Goal: Answer question/provide support

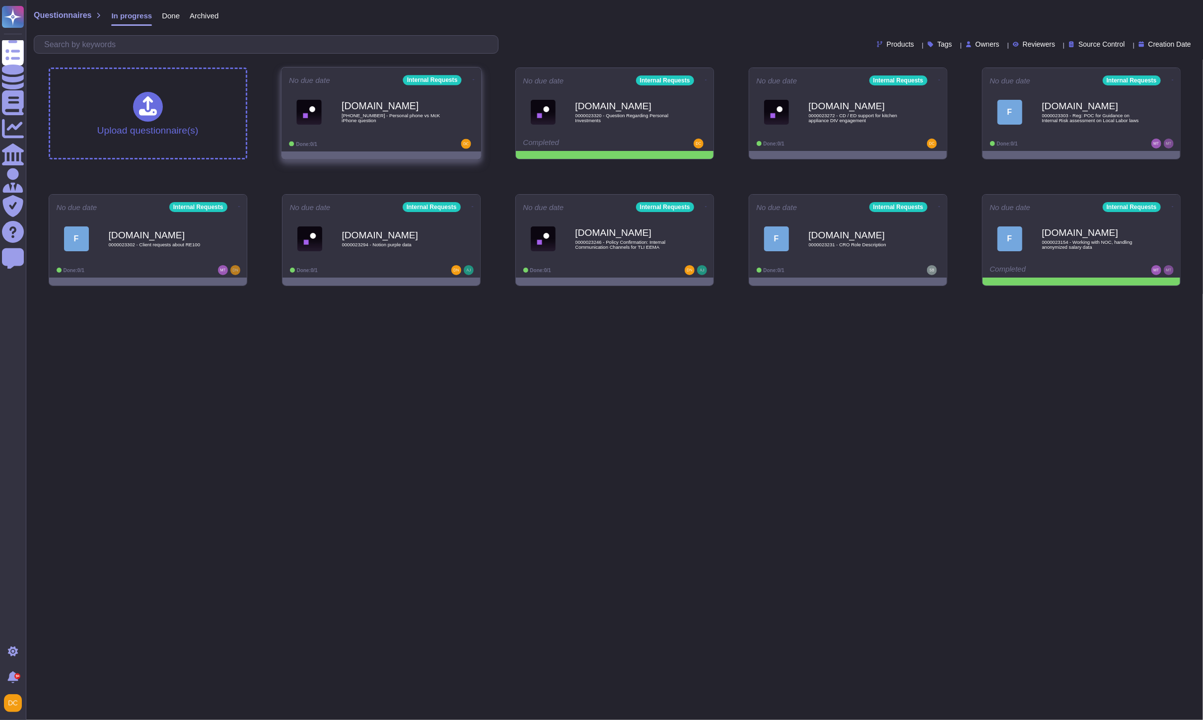
click at [393, 137] on div "[DOMAIN_NAME] [PHONE_NUMBER] - Personal phone vs McK iPhone question" at bounding box center [381, 112] width 185 height 50
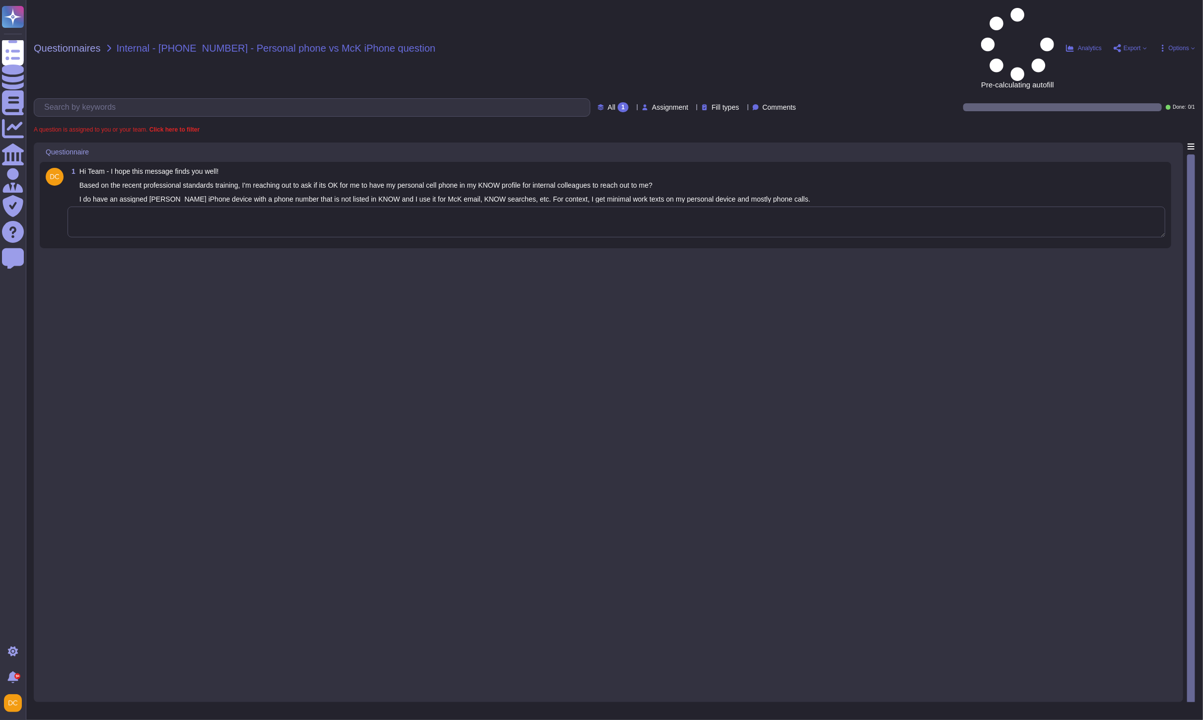
click at [184, 206] on textarea at bounding box center [616, 221] width 1097 height 31
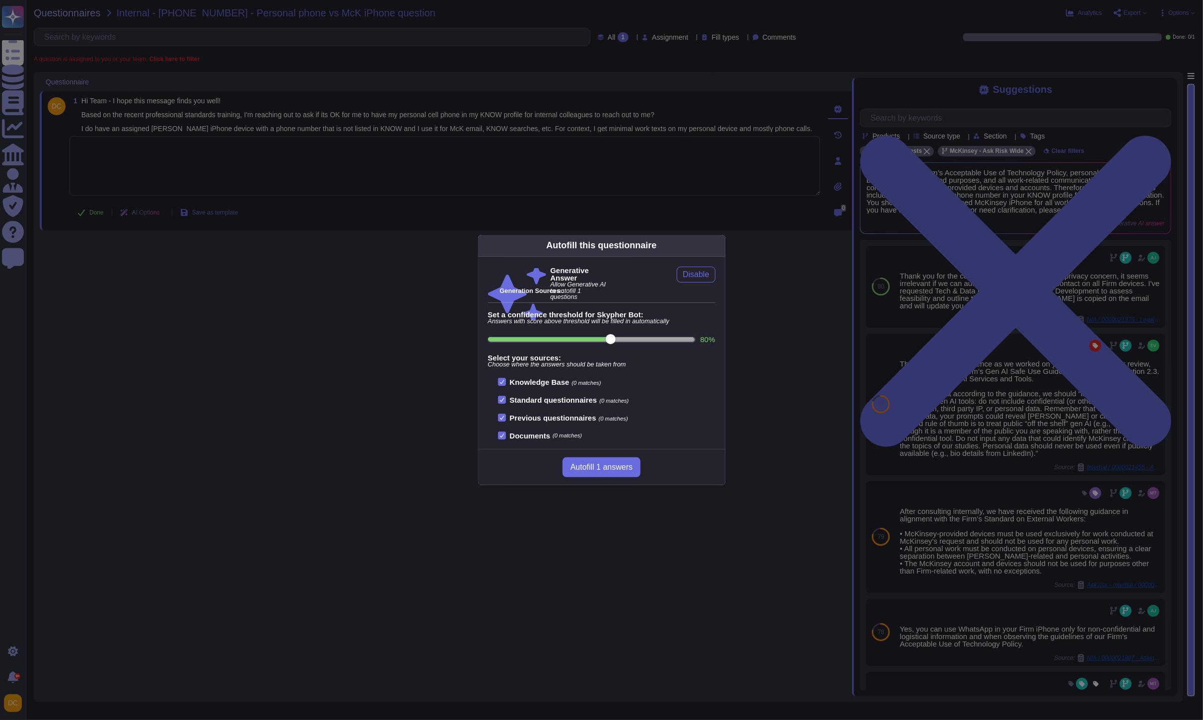
click at [356, 383] on div "Autofill this questionnaire Generative Answer Allow Generative AI to autofill 1…" at bounding box center [601, 360] width 1203 height 720
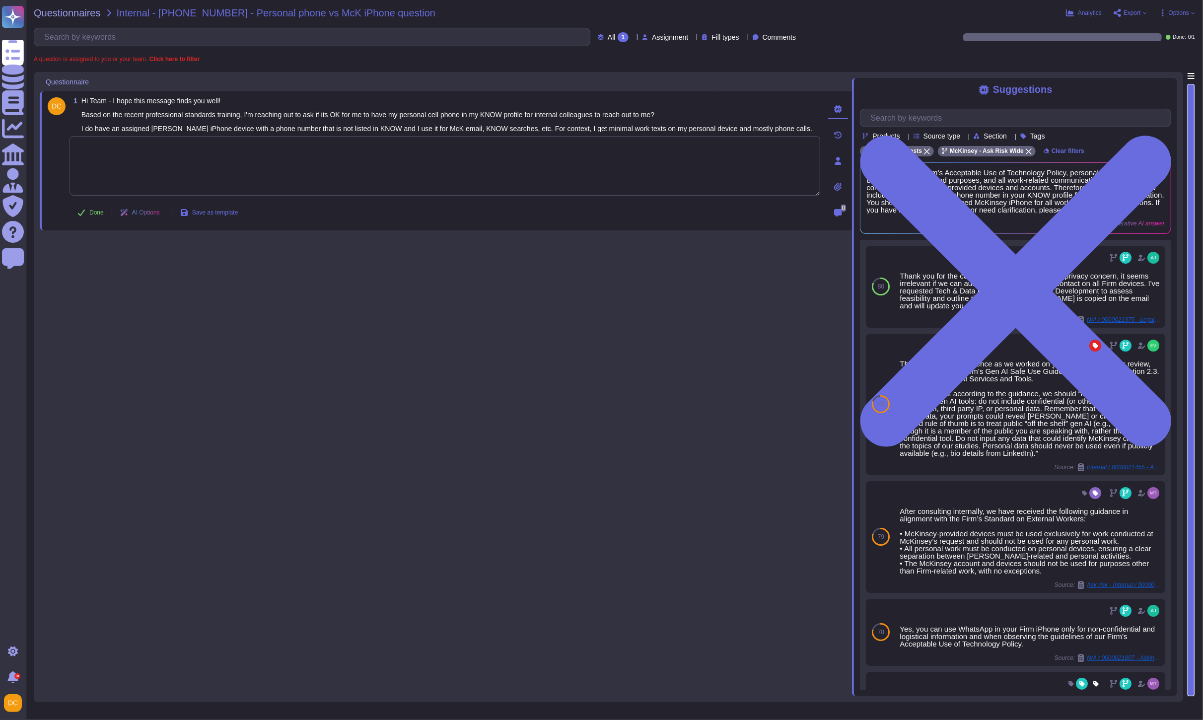
click at [295, 184] on textarea at bounding box center [444, 166] width 751 height 60
paste textarea "Lor ipsu dolorsita, C ad elitsed doei tem inc Utla’e Doloremagna Aliquaenimadm.…"
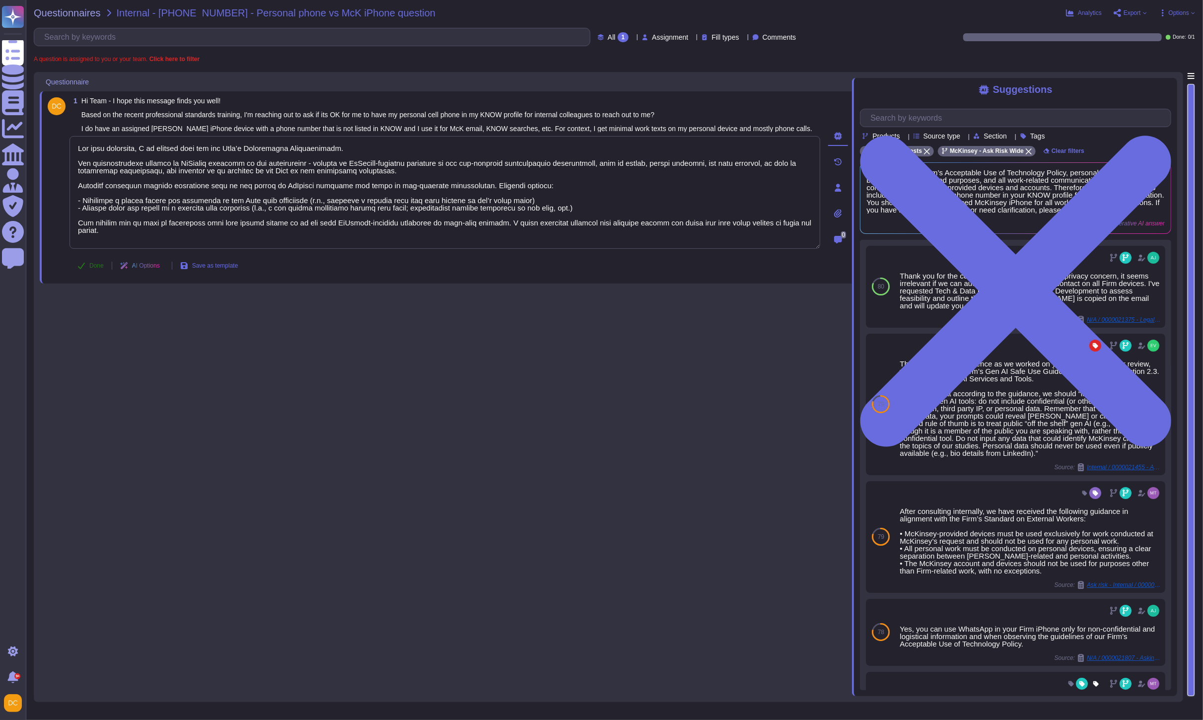
type textarea "Lor ipsu dolorsita, C ad elitsed doei tem inc Utla’e Doloremagna Aliquaenimadm.…"
click at [96, 267] on button "Done" at bounding box center [90, 266] width 42 height 20
